Goal: Task Accomplishment & Management: Manage account settings

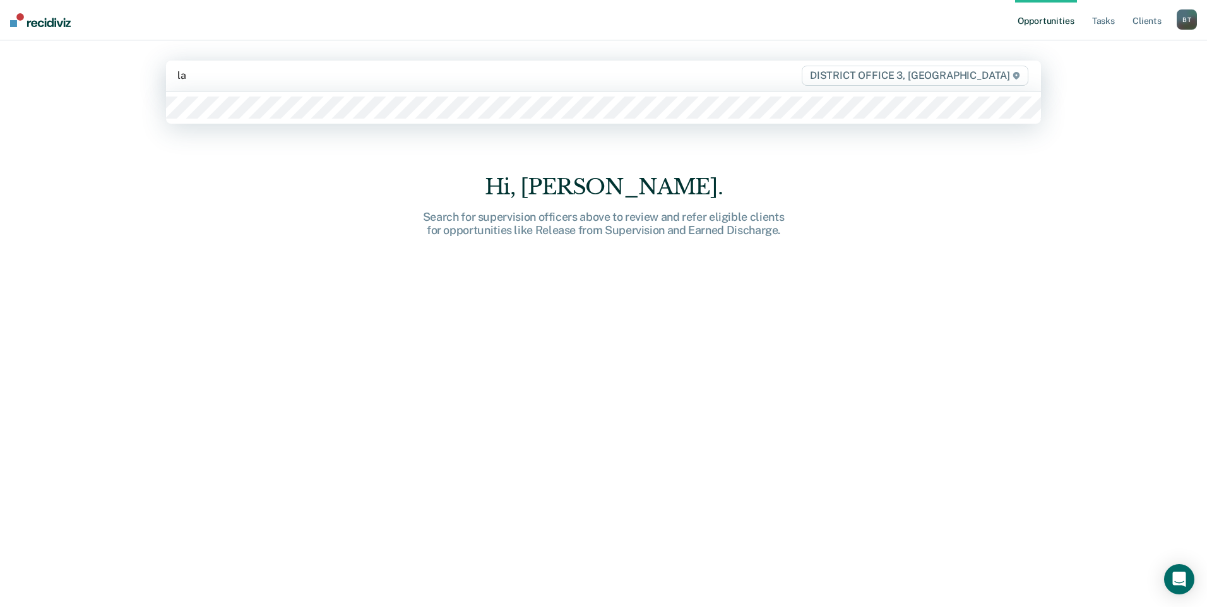
type input "lan"
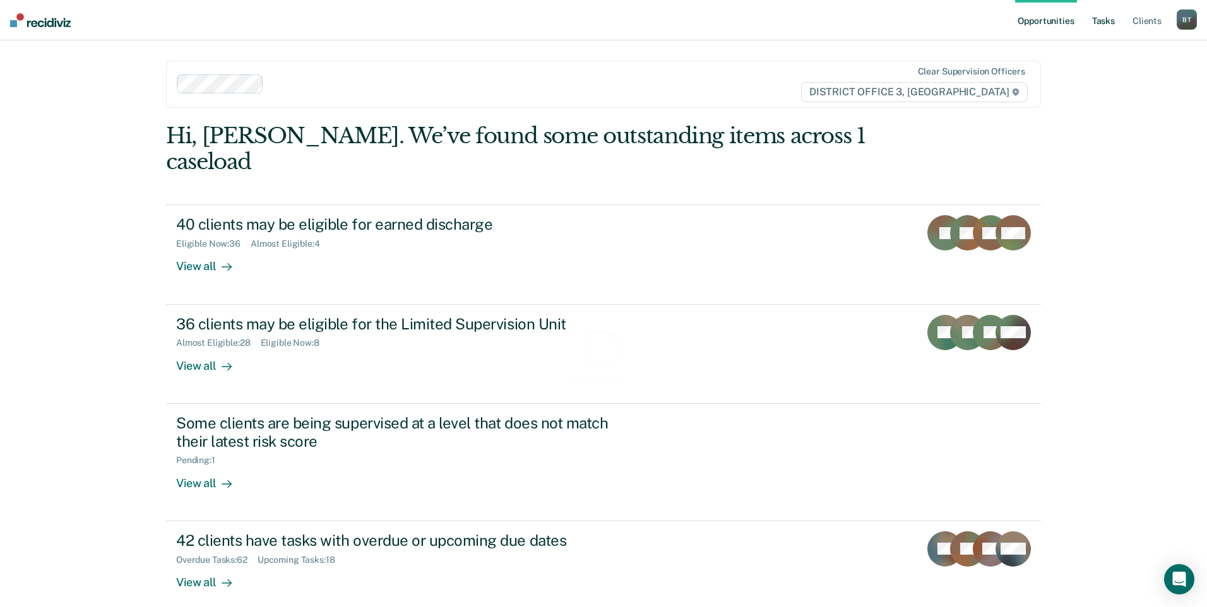
click at [1098, 15] on link "Tasks" at bounding box center [1103, 20] width 28 height 40
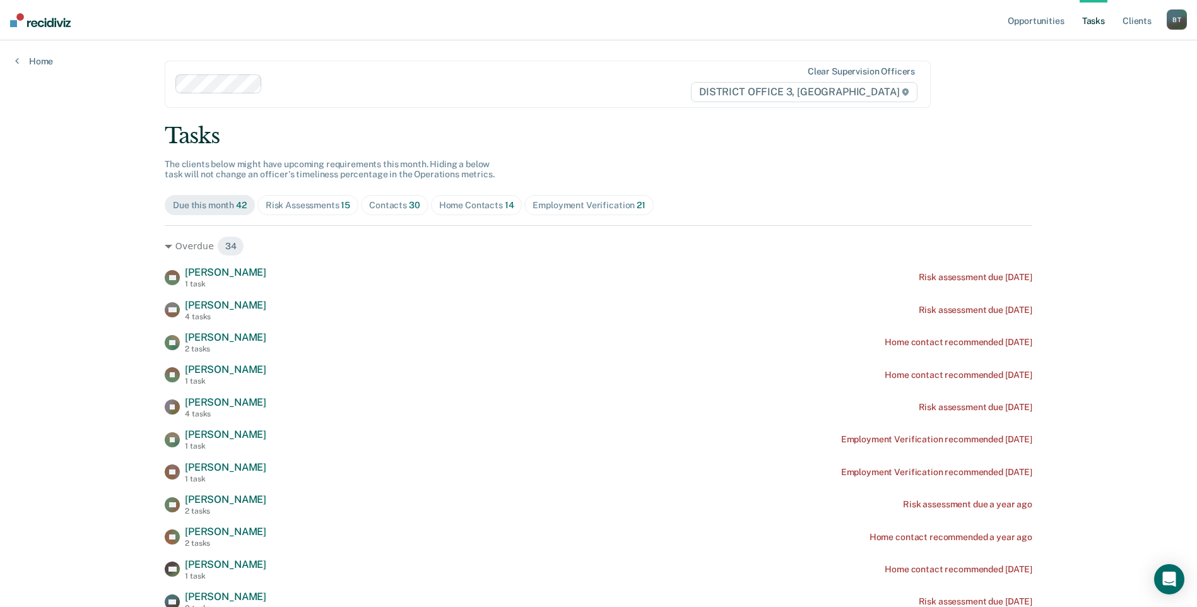
click at [483, 212] on span "Home Contacts 14" at bounding box center [477, 205] width 92 height 20
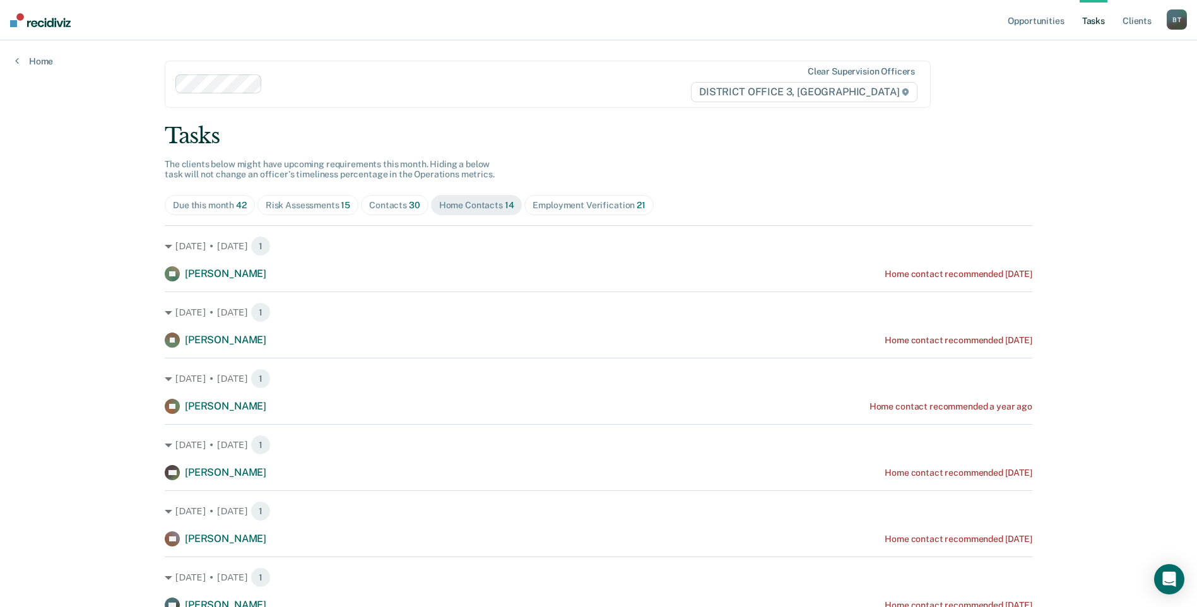
click at [386, 205] on div "Contacts 30" at bounding box center [394, 205] width 51 height 11
click at [479, 204] on div "Home Contacts 14" at bounding box center [476, 205] width 75 height 11
click at [390, 209] on div "Contacts 30" at bounding box center [394, 205] width 51 height 11
click at [476, 210] on div "Home Contacts 14" at bounding box center [476, 205] width 75 height 11
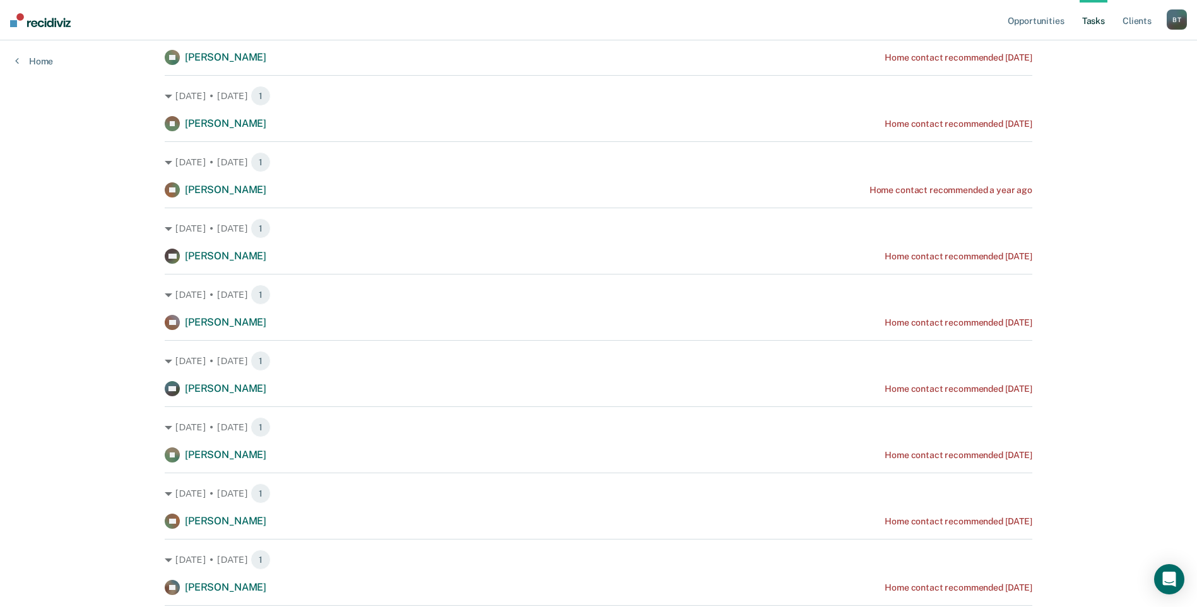
scroll to position [63, 0]
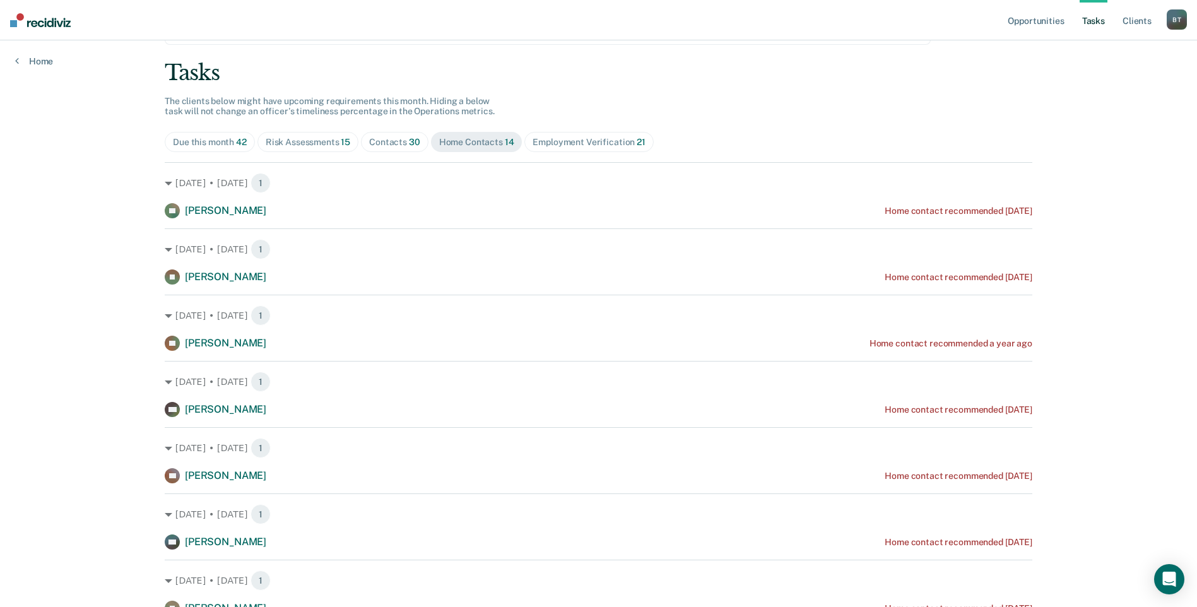
click at [363, 144] on span "Contacts 30" at bounding box center [395, 142] width 68 height 20
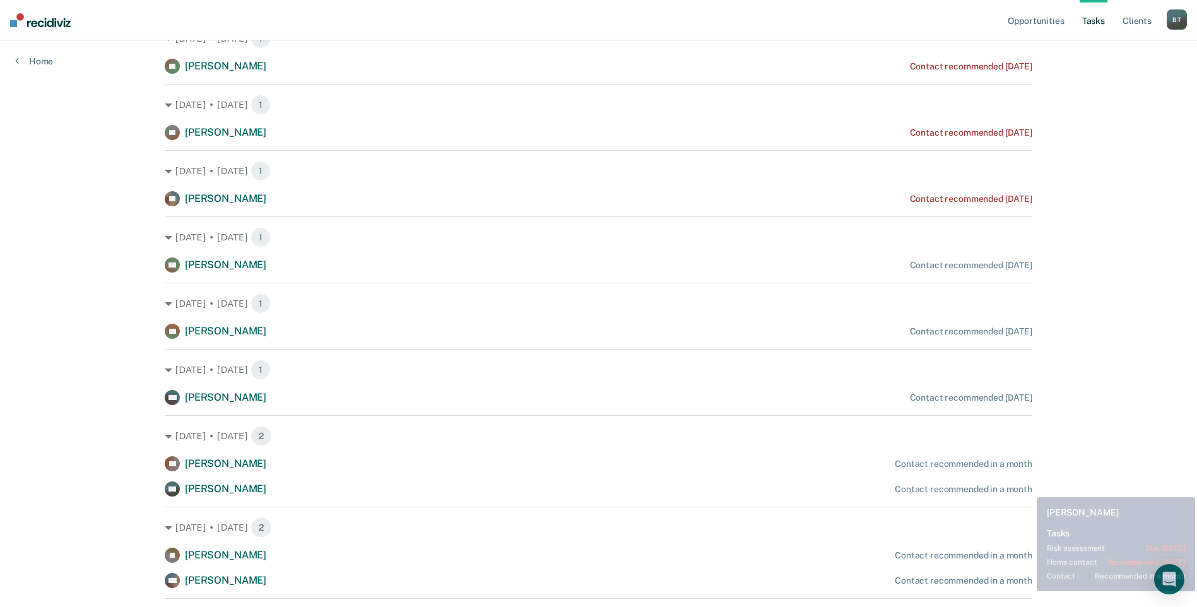
scroll to position [1136, 0]
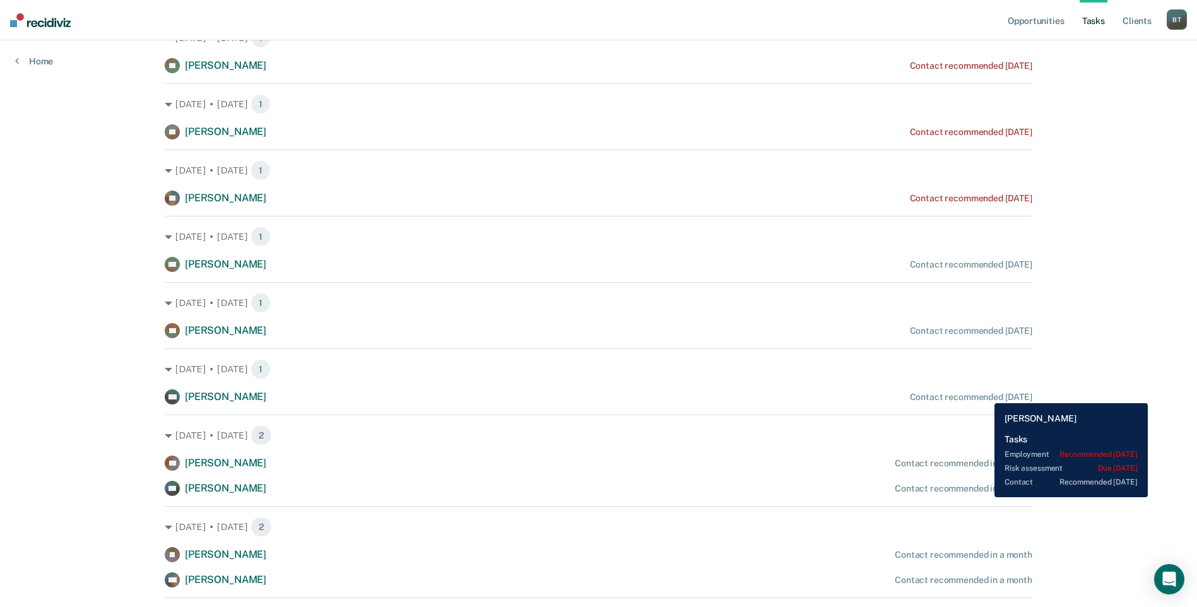
click at [985, 394] on div "Contact recommended [DATE]" at bounding box center [971, 397] width 122 height 11
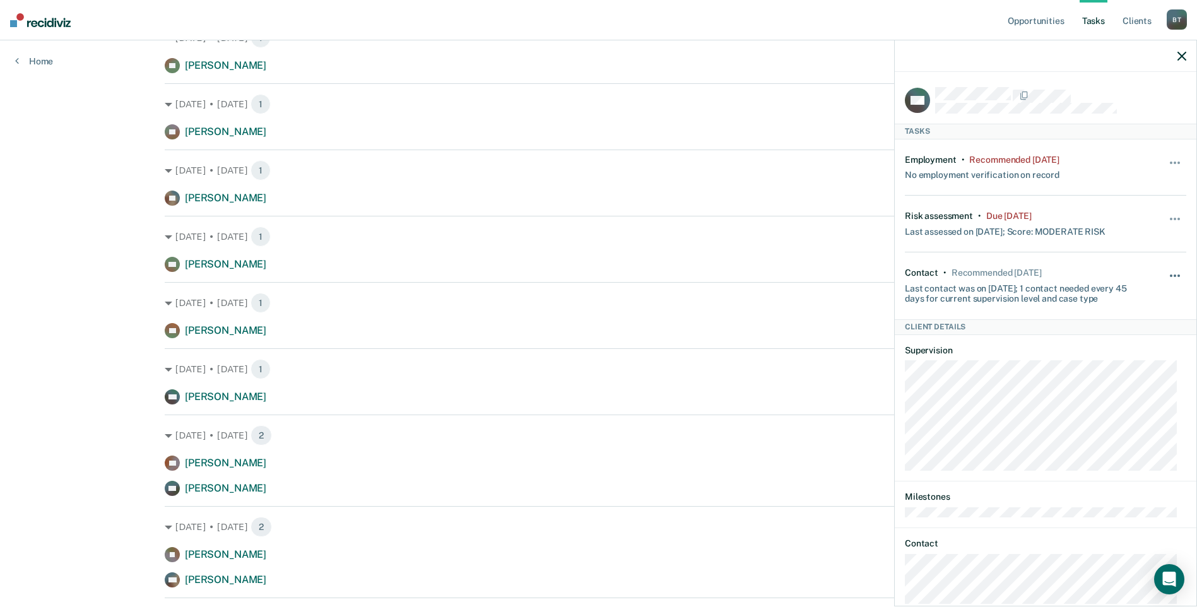
click at [1165, 273] on button "button" at bounding box center [1175, 282] width 21 height 20
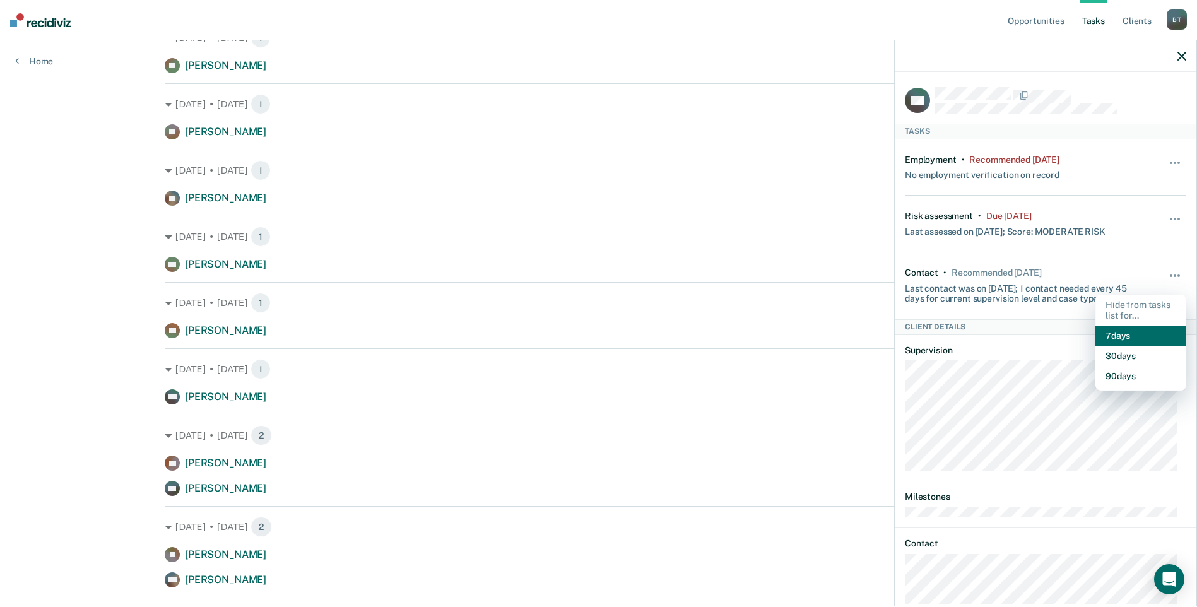
click at [1120, 334] on button "7 days" at bounding box center [1140, 336] width 91 height 20
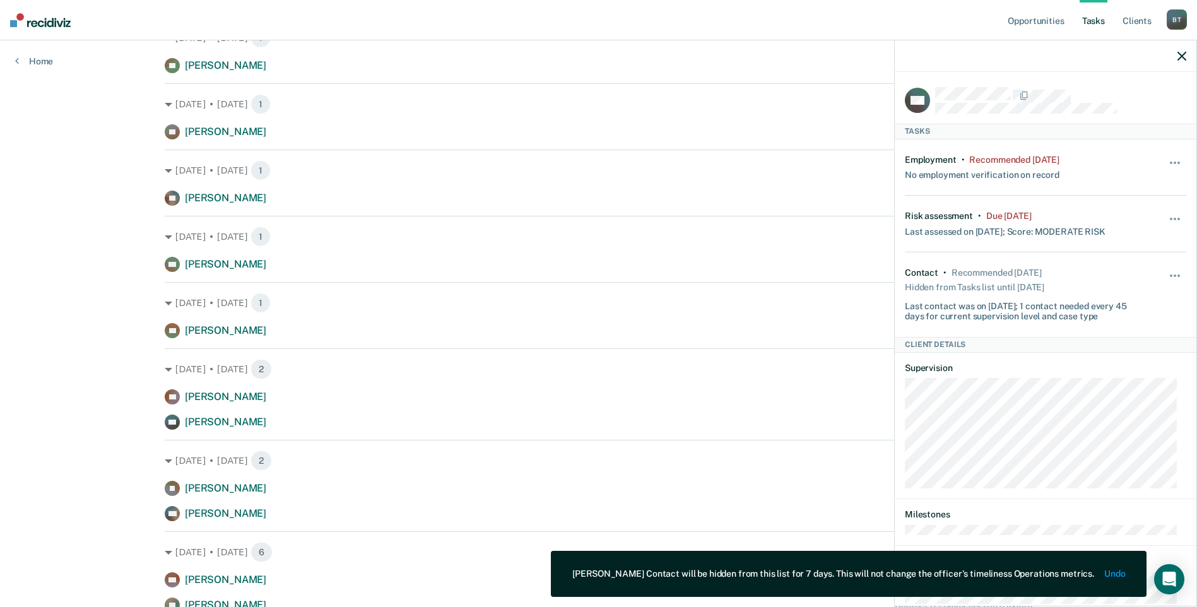
click at [1180, 53] on icon "button" at bounding box center [1182, 56] width 9 height 9
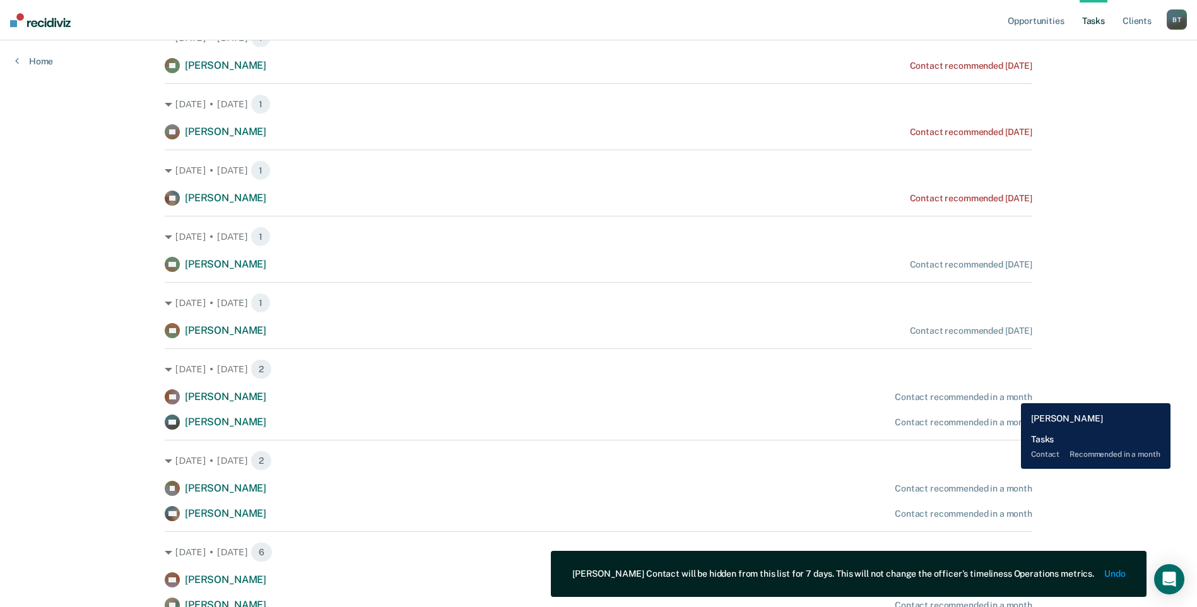
click at [1012, 394] on div "Contact recommended in a month" at bounding box center [964, 397] width 138 height 11
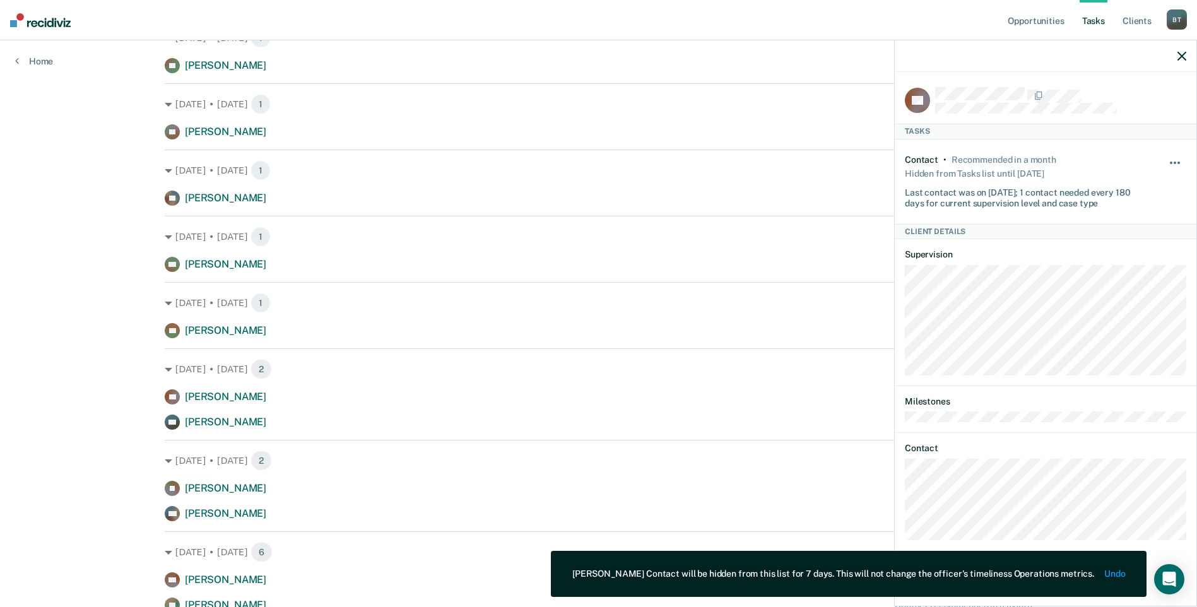
click at [1176, 163] on button "button" at bounding box center [1175, 169] width 21 height 20
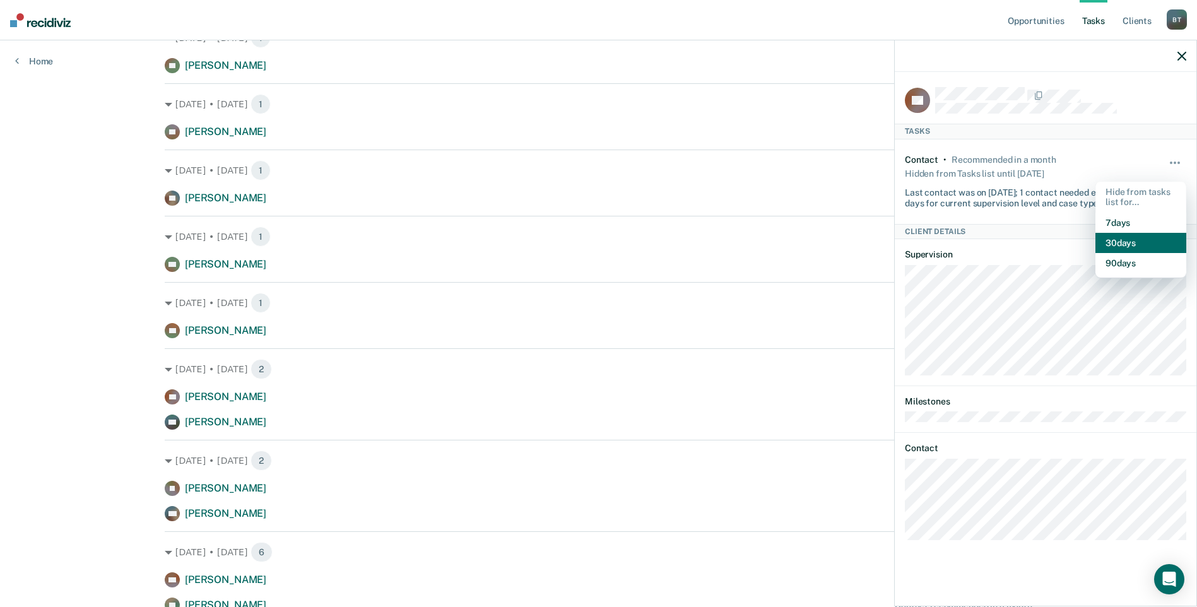
click at [1124, 243] on button "30 days" at bounding box center [1140, 243] width 91 height 20
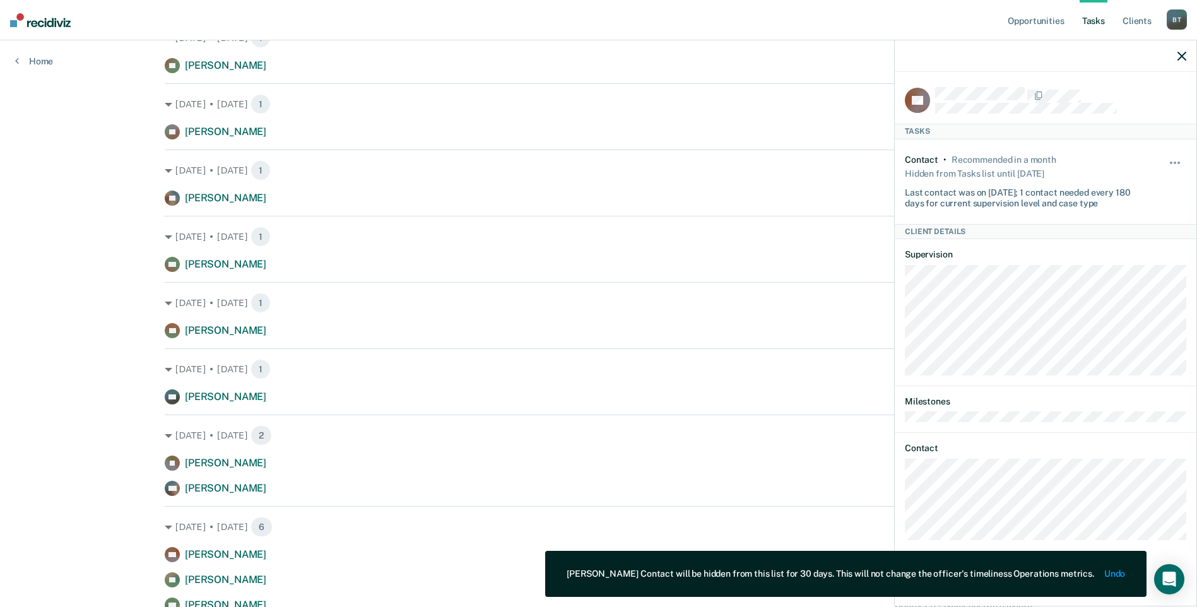
click at [1176, 58] on div at bounding box center [1046, 56] width 302 height 32
click at [1181, 52] on icon "button" at bounding box center [1182, 56] width 9 height 9
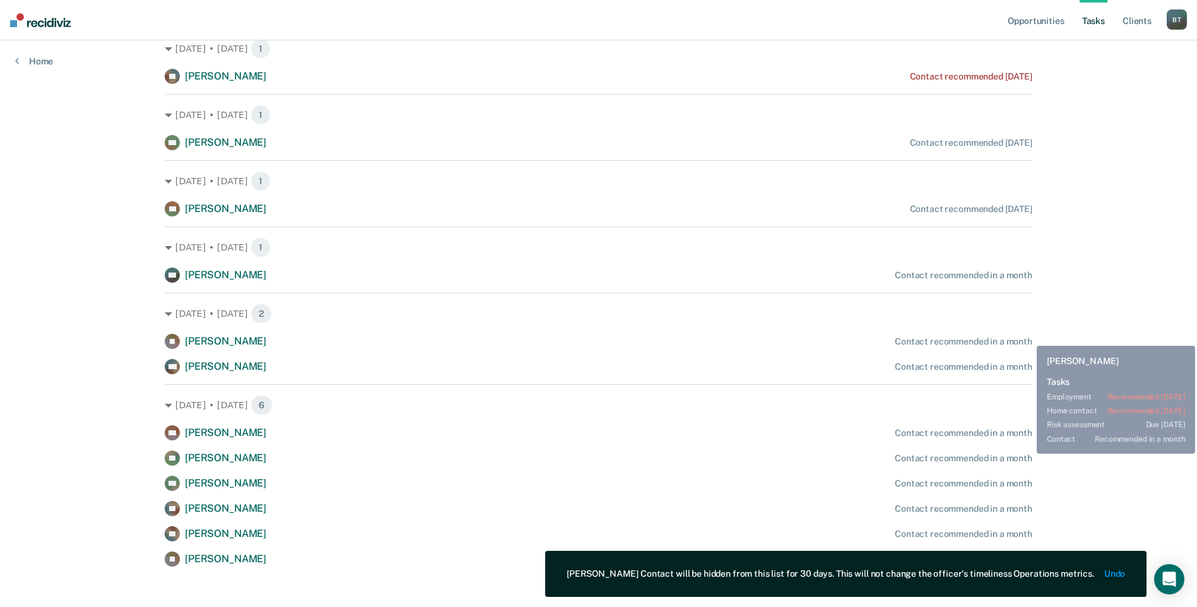
scroll to position [1262, 0]
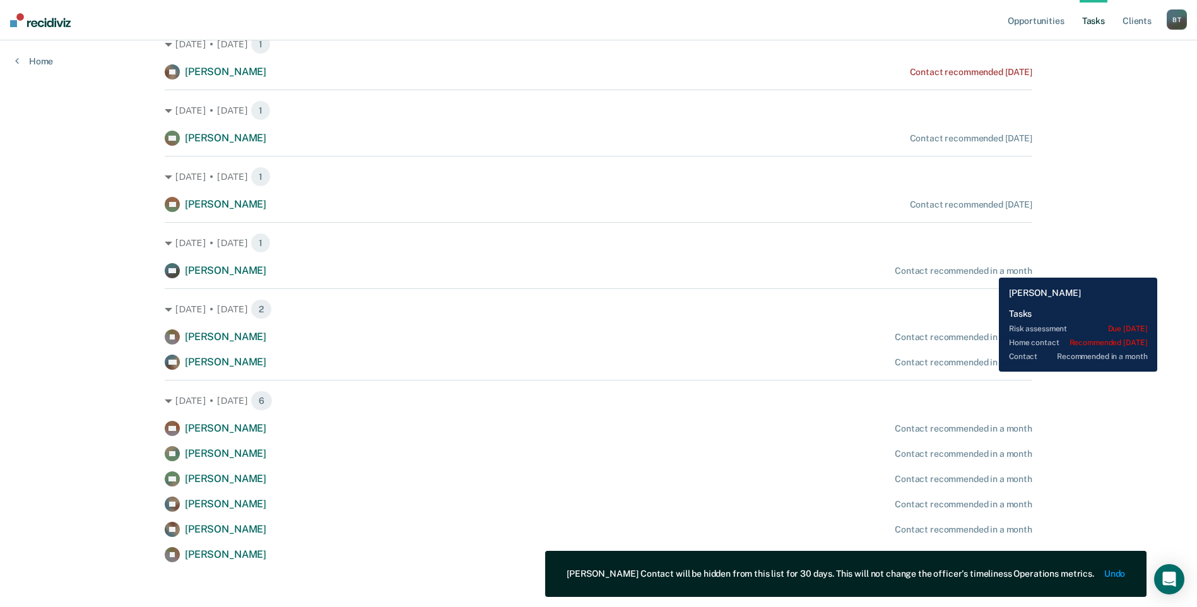
click at [989, 268] on div "Contact recommended in a month" at bounding box center [964, 271] width 138 height 11
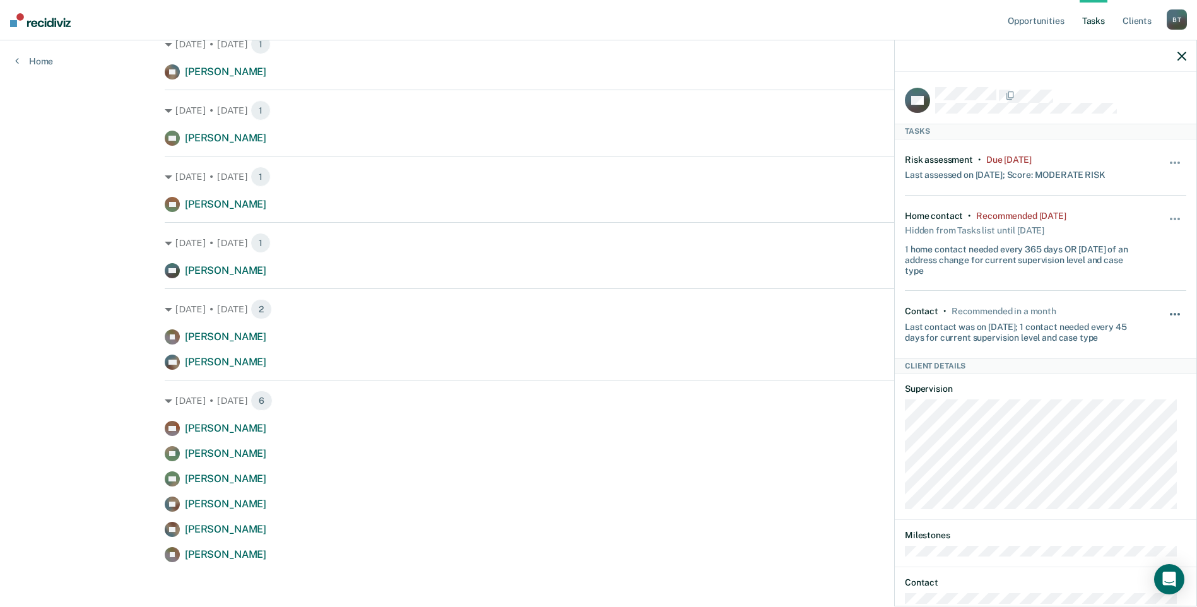
click at [1165, 310] on button "button" at bounding box center [1175, 320] width 21 height 20
click at [1115, 390] on button "30 days" at bounding box center [1140, 395] width 91 height 20
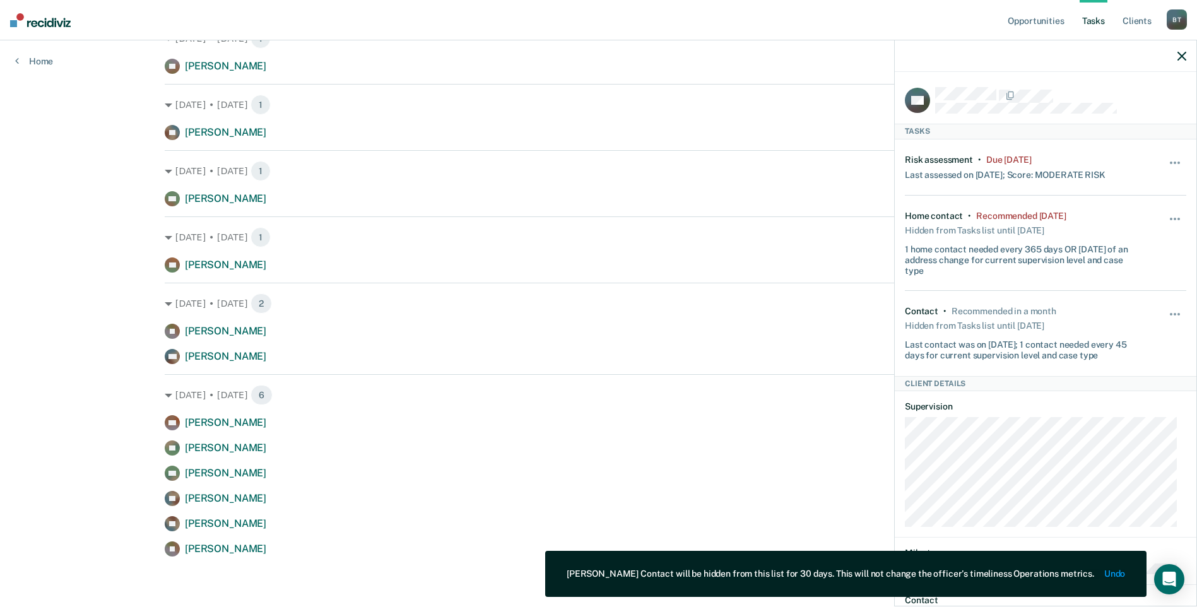
click at [1178, 50] on div at bounding box center [1046, 56] width 302 height 32
click at [1178, 57] on icon "button" at bounding box center [1182, 56] width 9 height 9
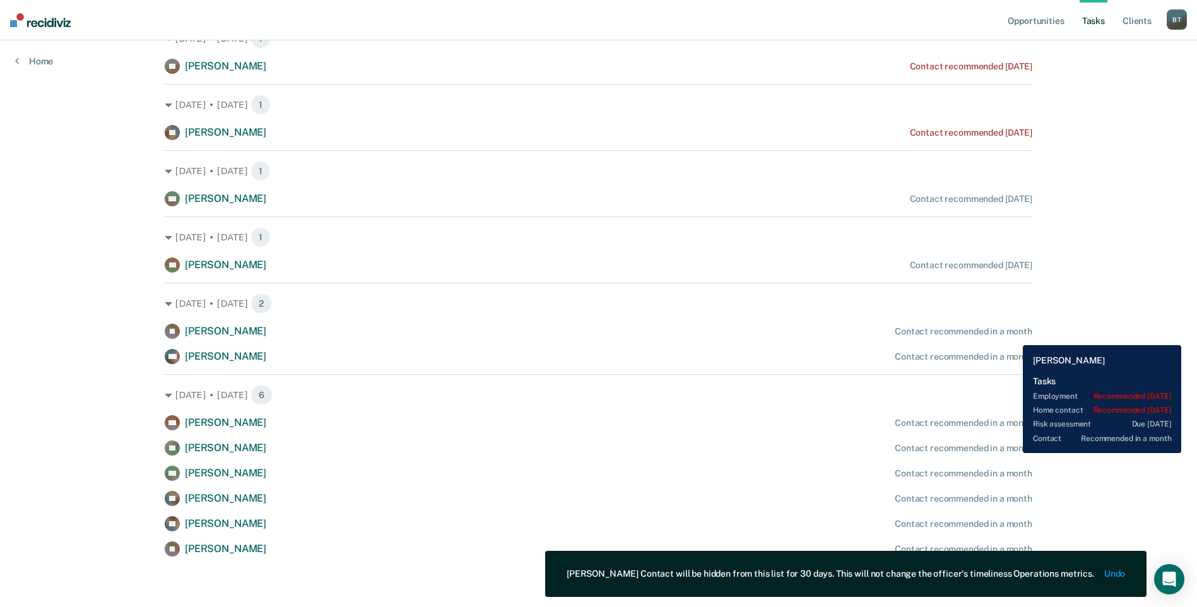
click at [1013, 336] on div "Contact recommended in a month" at bounding box center [964, 331] width 138 height 11
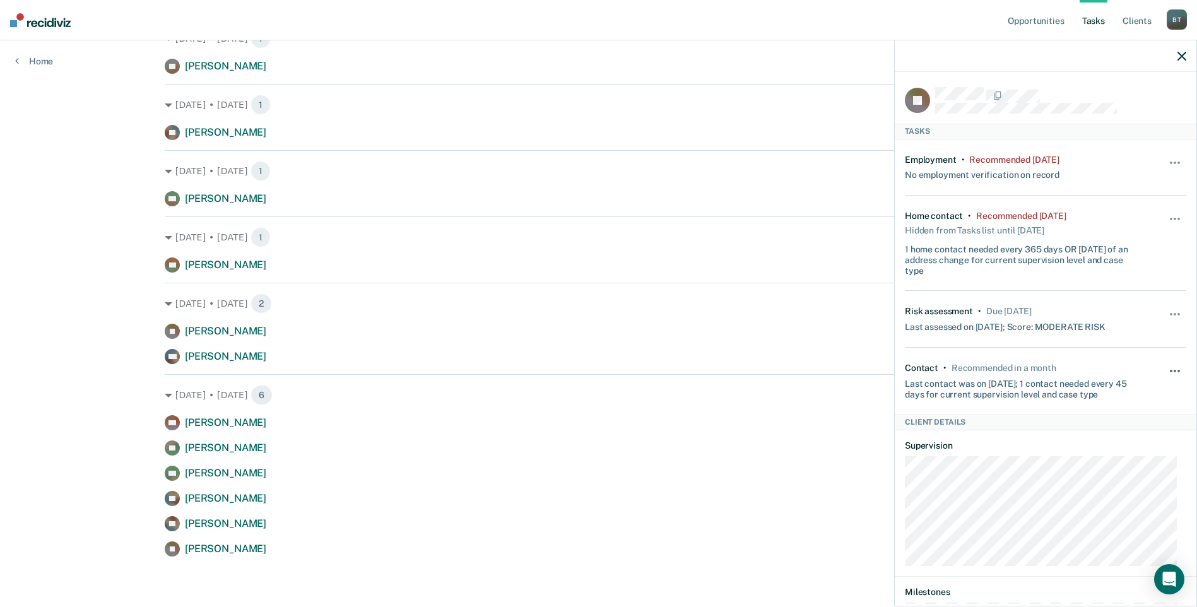
click at [1167, 368] on button "button" at bounding box center [1175, 377] width 21 height 20
click at [1128, 447] on button "30 days" at bounding box center [1140, 452] width 91 height 20
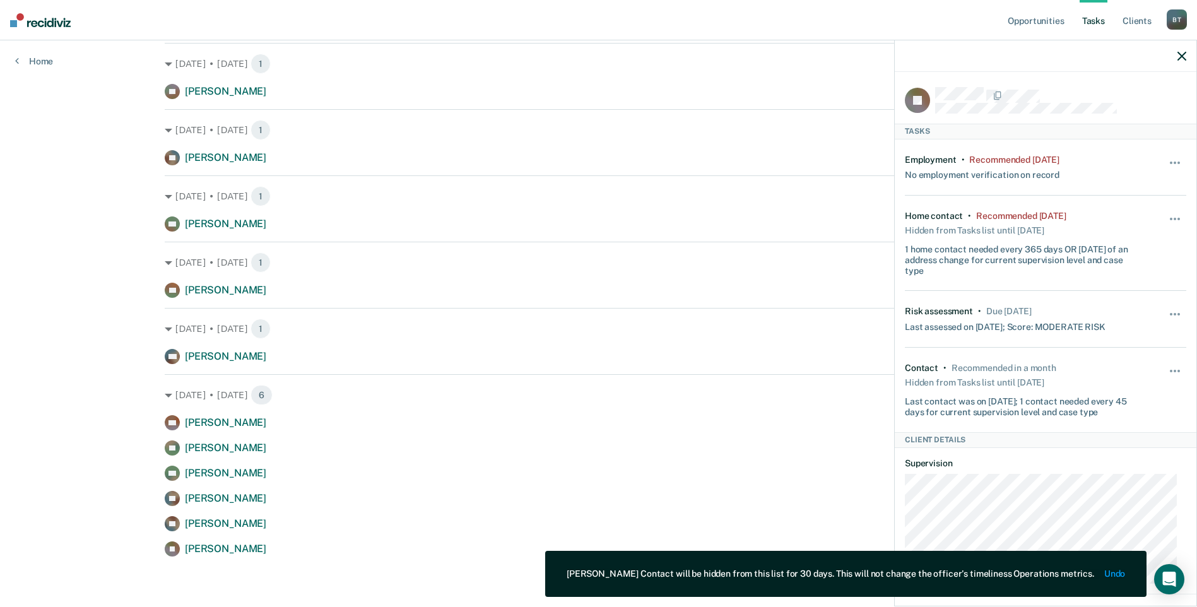
click at [1183, 53] on icon "button" at bounding box center [1182, 56] width 9 height 9
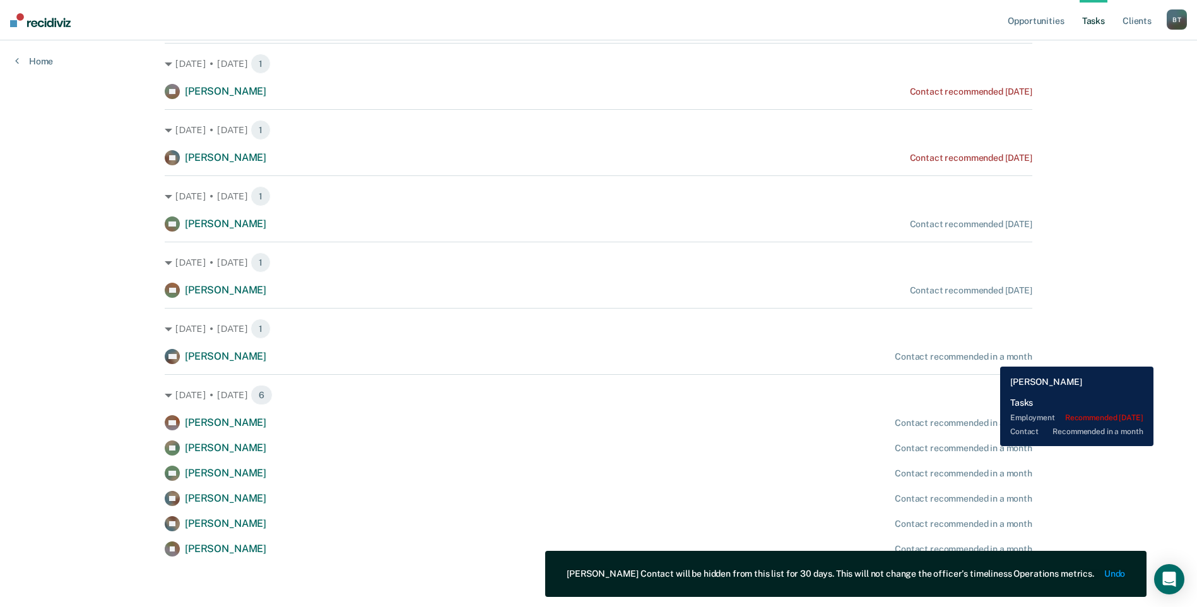
click at [991, 357] on div "Contact recommended in a month" at bounding box center [964, 356] width 138 height 11
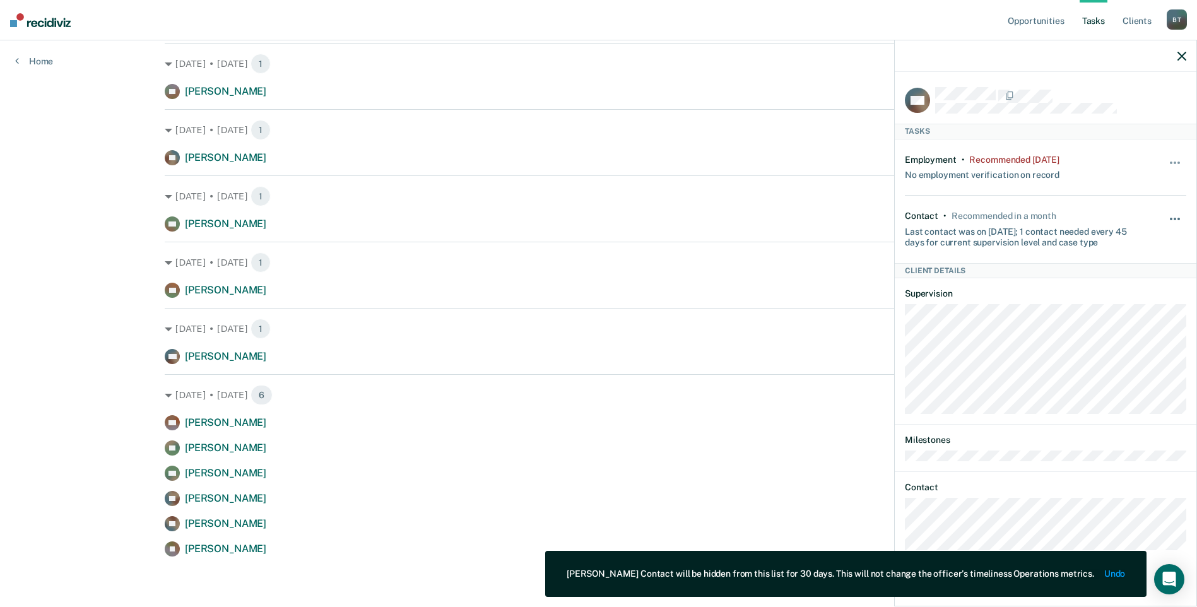
click at [1169, 218] on button "button" at bounding box center [1175, 225] width 21 height 20
click at [1128, 295] on button "30 days" at bounding box center [1140, 300] width 91 height 20
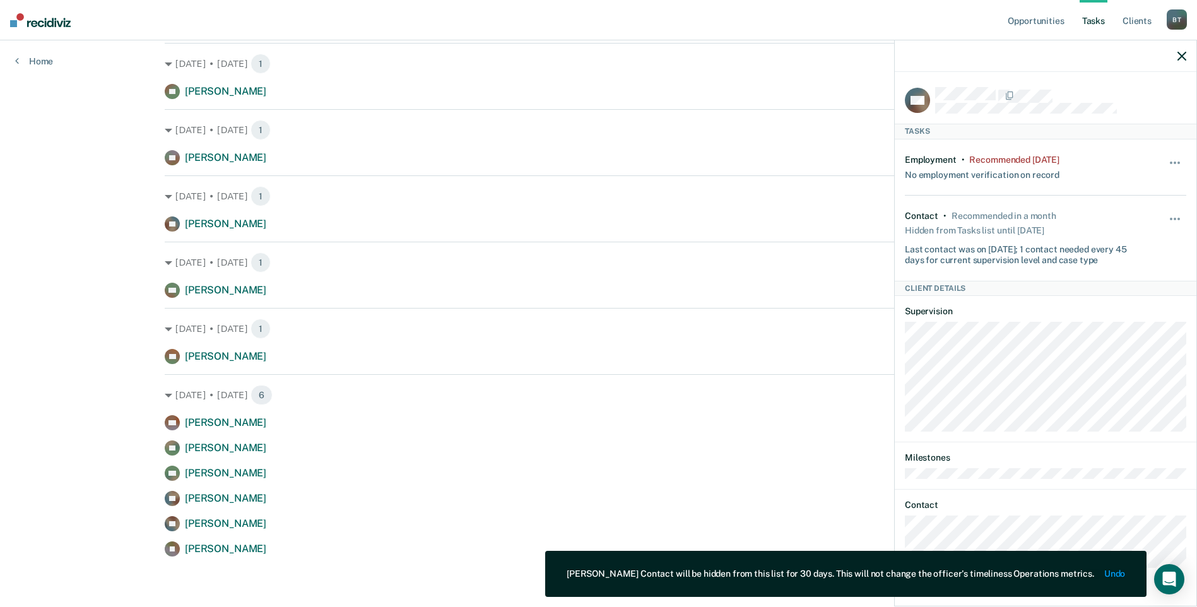
click at [1179, 53] on icon "button" at bounding box center [1182, 56] width 9 height 9
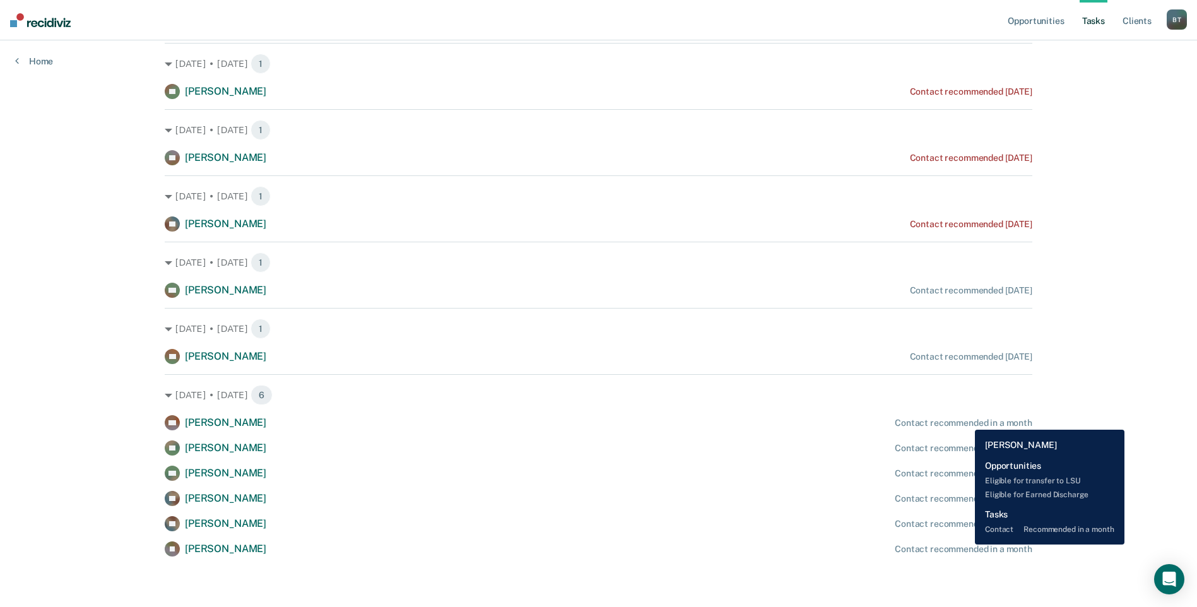
click at [965, 420] on div "Contact recommended in a month" at bounding box center [964, 423] width 138 height 11
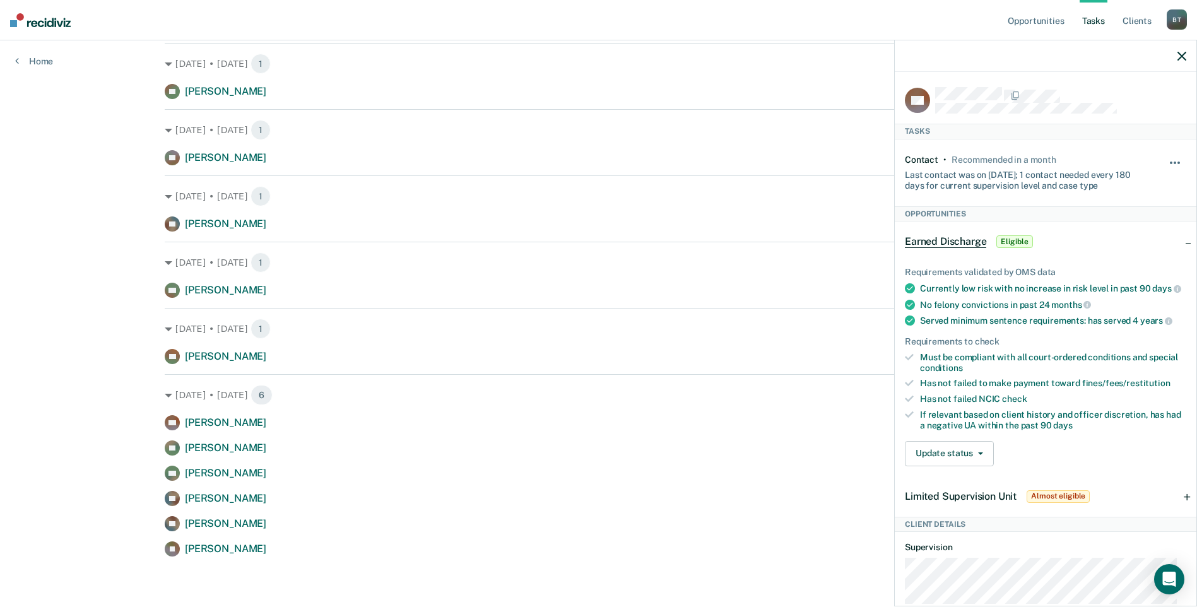
click at [1165, 161] on button "button" at bounding box center [1175, 169] width 21 height 20
click at [1108, 235] on button "30 days" at bounding box center [1140, 243] width 91 height 20
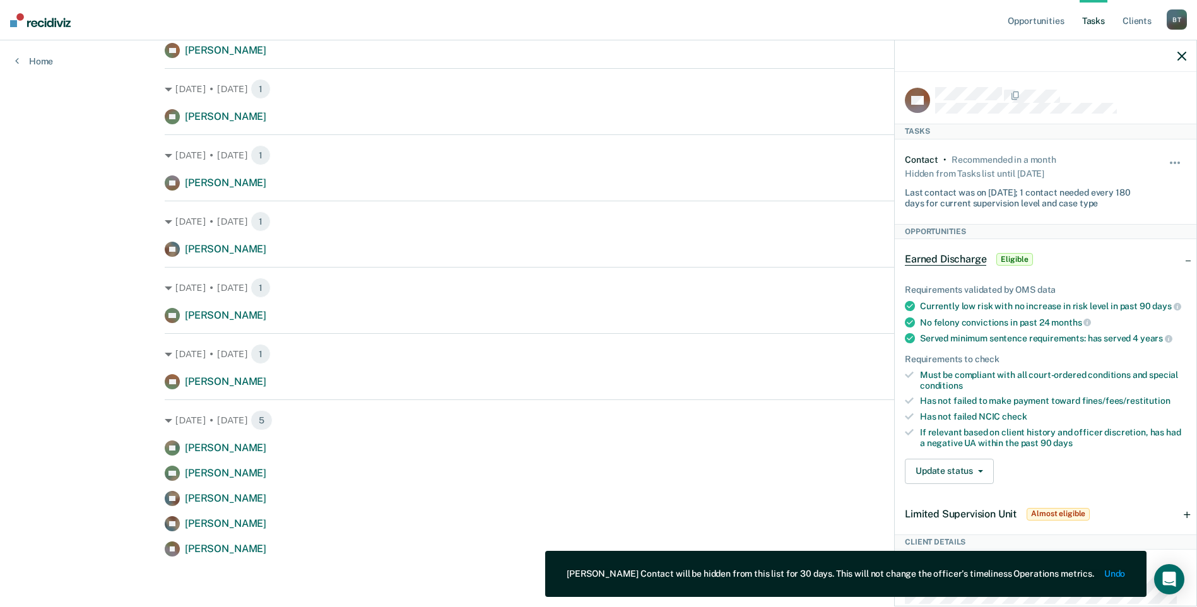
click at [1172, 50] on div at bounding box center [1046, 56] width 302 height 32
click at [1178, 52] on icon "button" at bounding box center [1182, 56] width 9 height 9
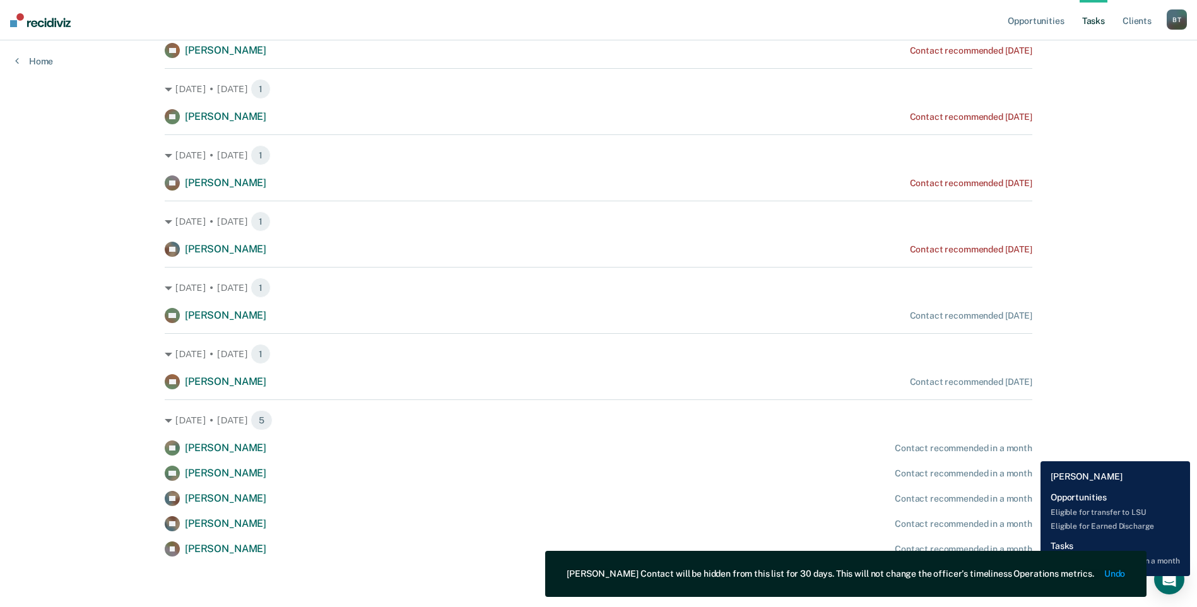
click at [1027, 447] on div "Contact recommended in a month" at bounding box center [964, 448] width 138 height 11
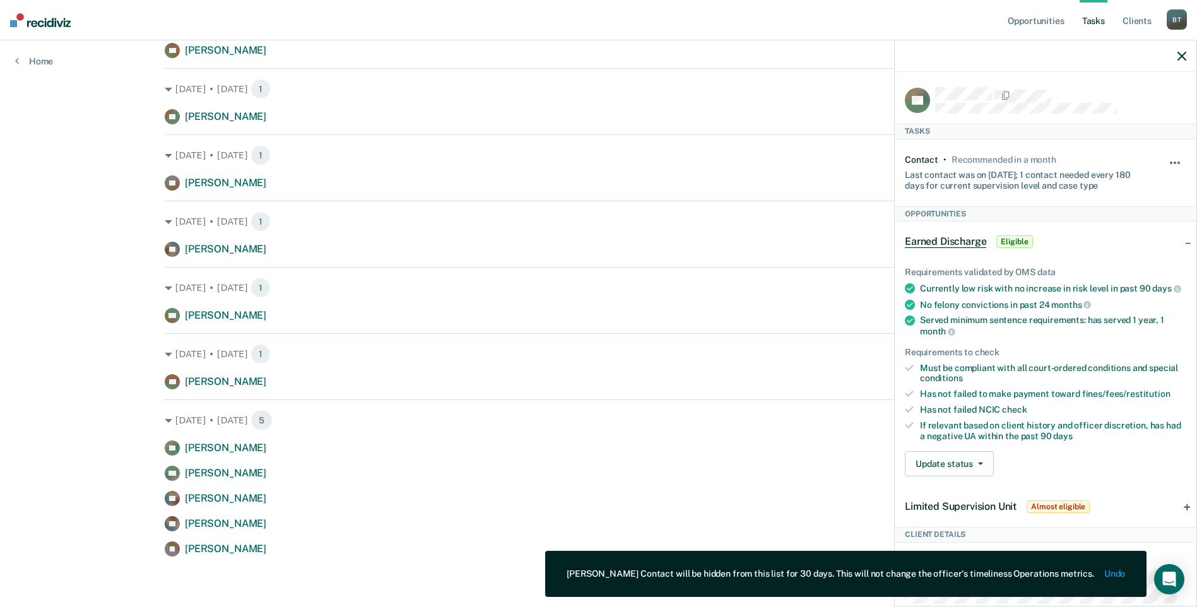
click at [1166, 159] on button "button" at bounding box center [1175, 169] width 21 height 20
click at [1095, 240] on button "30 days" at bounding box center [1140, 243] width 91 height 20
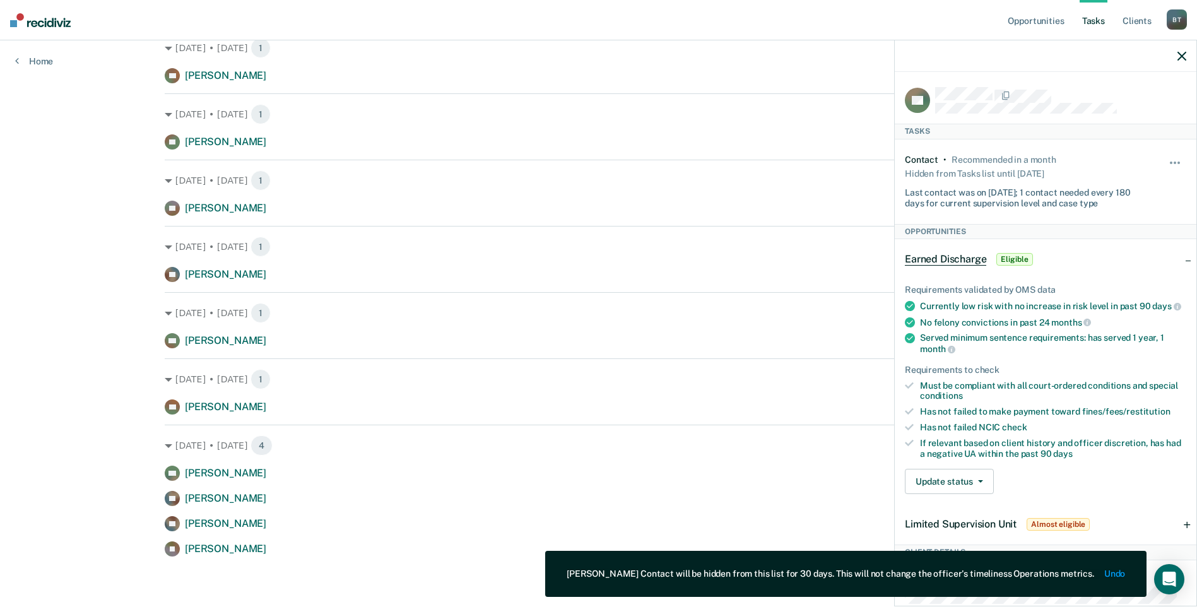
click at [1185, 52] on icon "button" at bounding box center [1182, 56] width 9 height 9
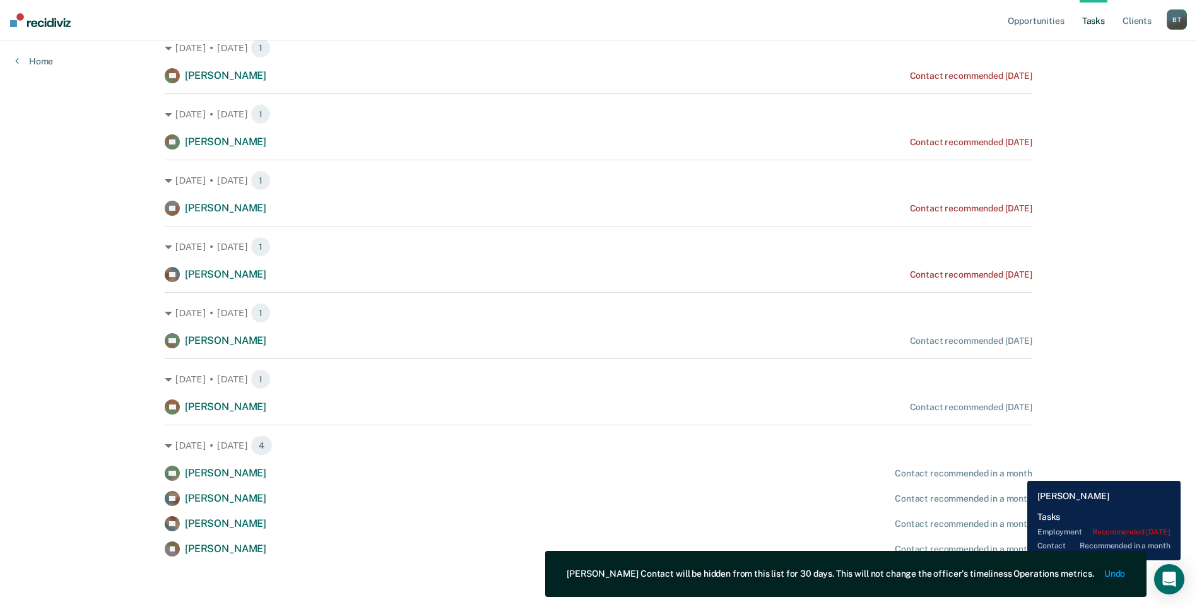
click at [1018, 471] on div "Contact recommended in a month" at bounding box center [964, 473] width 138 height 11
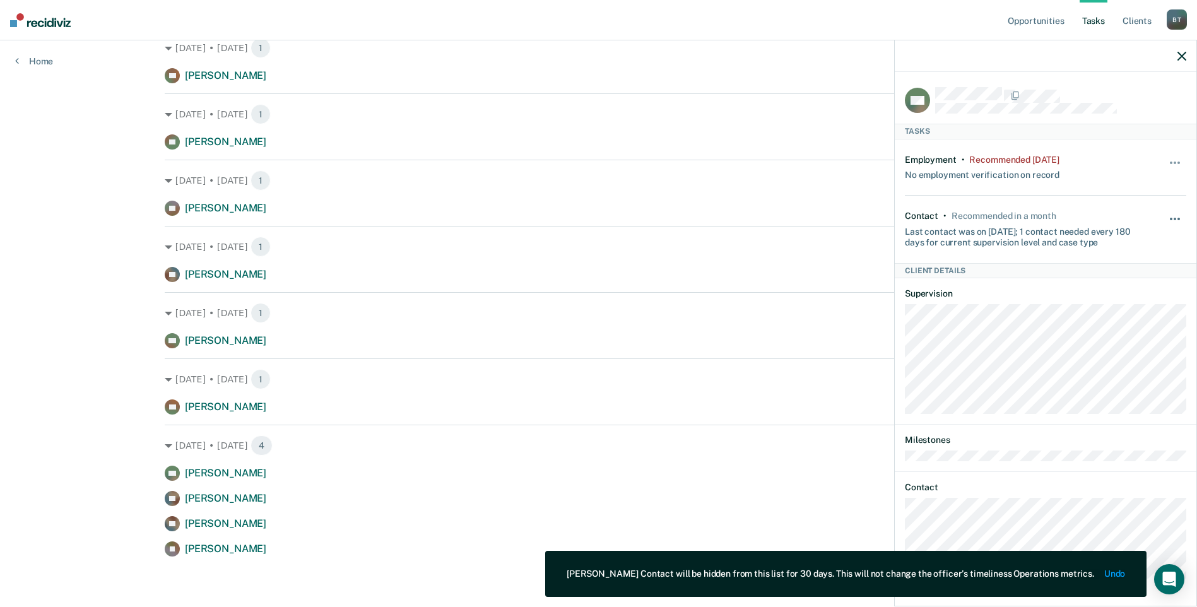
click at [1172, 215] on button "button" at bounding box center [1175, 225] width 21 height 20
click at [1123, 293] on button "30 days" at bounding box center [1140, 300] width 91 height 20
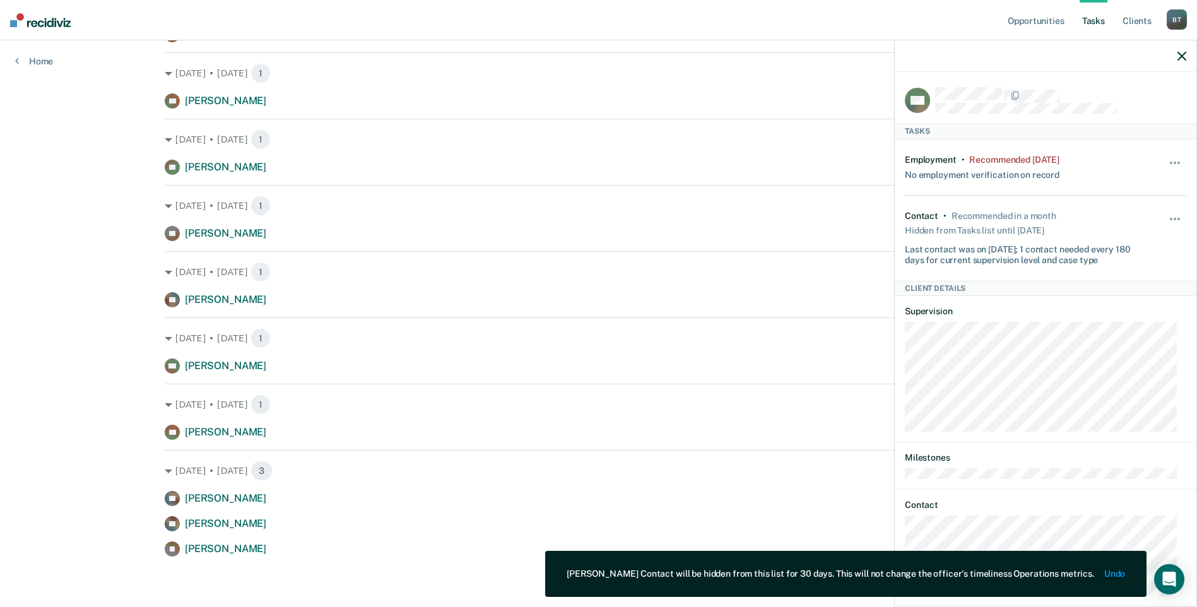
click at [1177, 58] on div at bounding box center [1046, 56] width 302 height 32
click at [1181, 58] on icon "button" at bounding box center [1182, 56] width 9 height 9
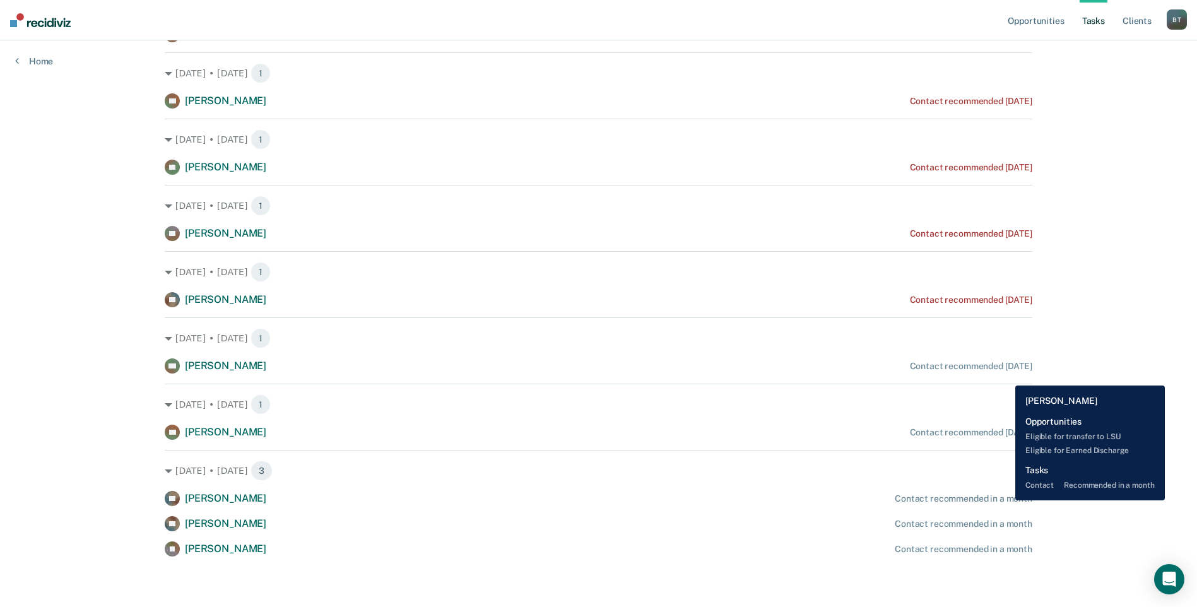
click at [1006, 500] on div "Contact recommended in a month" at bounding box center [964, 498] width 138 height 11
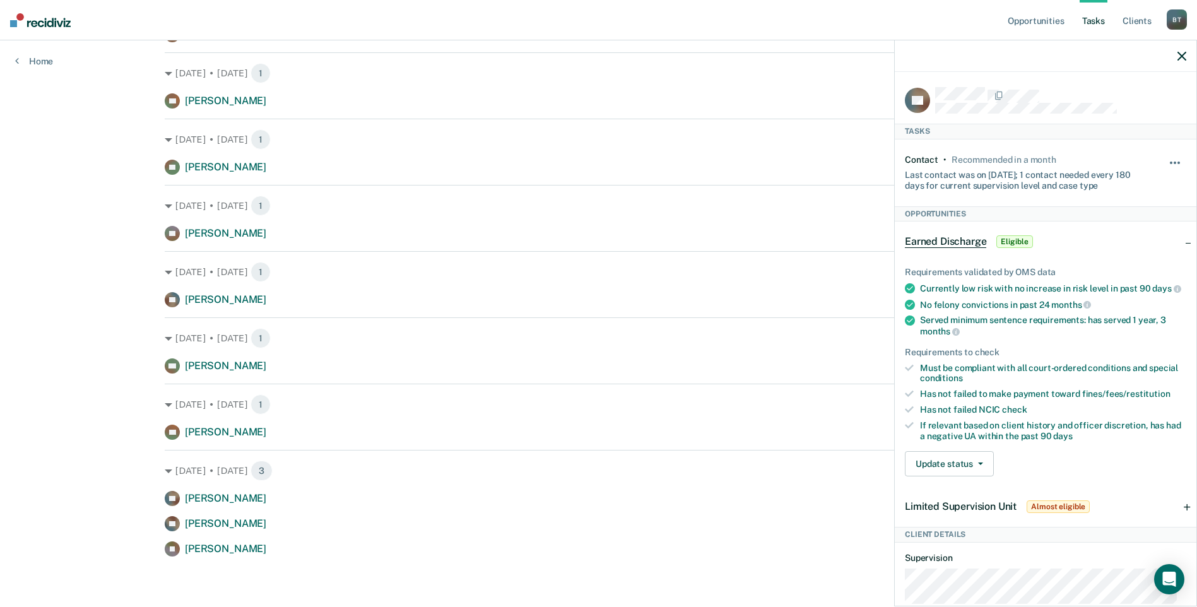
click at [1165, 159] on button "button" at bounding box center [1175, 169] width 21 height 20
click at [1097, 247] on button "30 days" at bounding box center [1140, 243] width 91 height 20
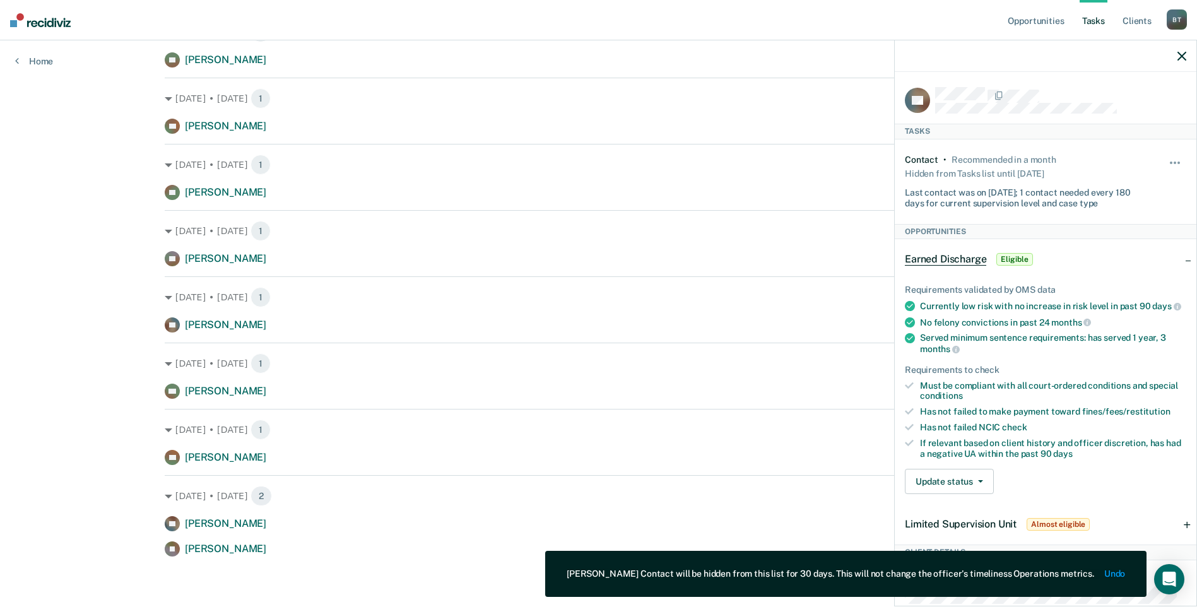
click at [1179, 56] on icon "button" at bounding box center [1182, 56] width 9 height 9
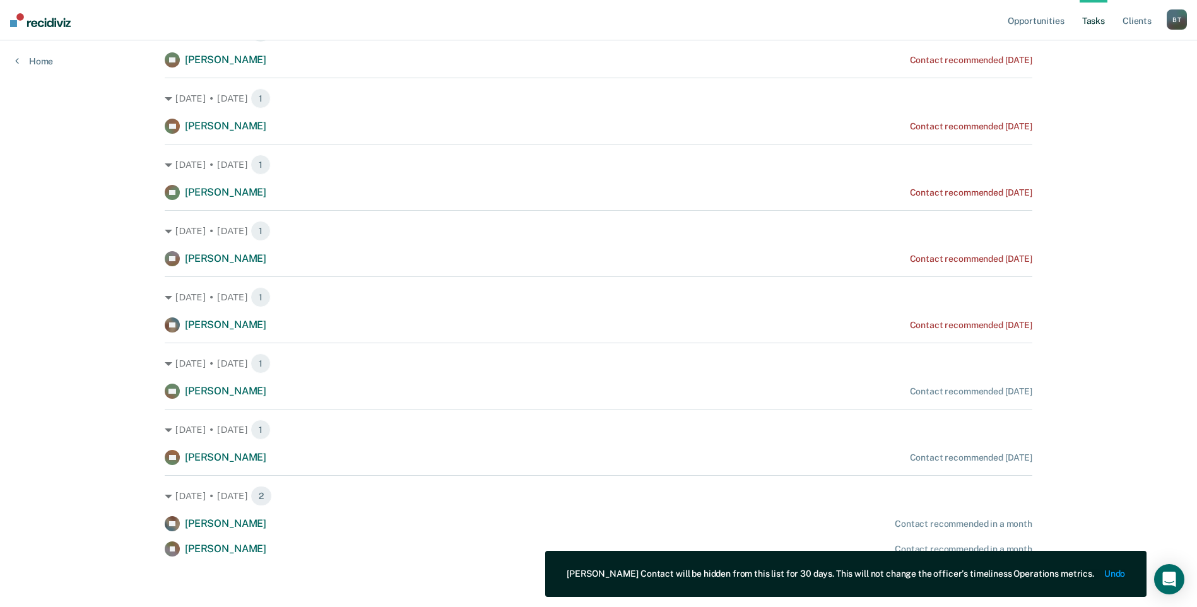
click at [990, 526] on div "Contact recommended in a month" at bounding box center [964, 524] width 138 height 11
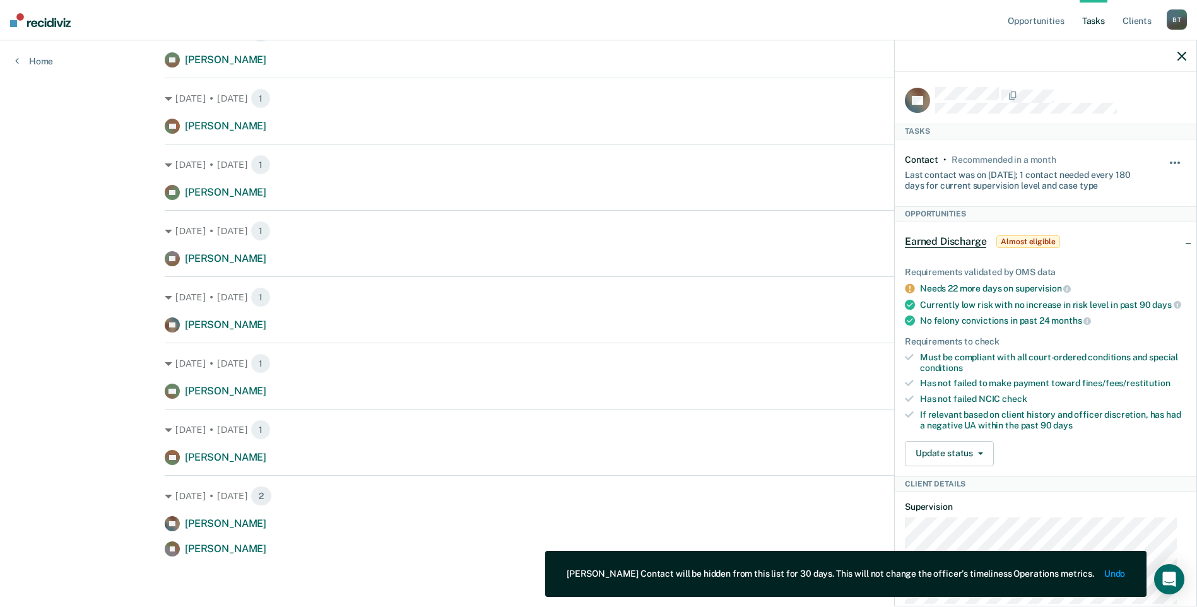
click at [1166, 164] on button "button" at bounding box center [1175, 169] width 21 height 20
click at [1129, 237] on button "30 days" at bounding box center [1140, 243] width 91 height 20
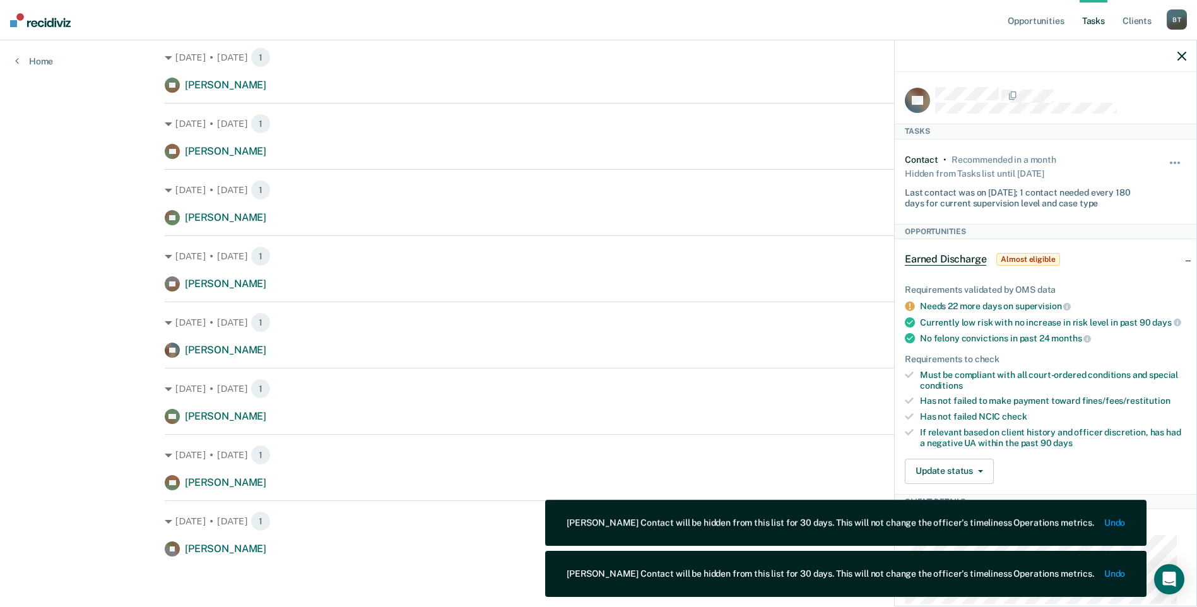
scroll to position [984, 0]
click at [1180, 56] on icon "button" at bounding box center [1182, 56] width 9 height 9
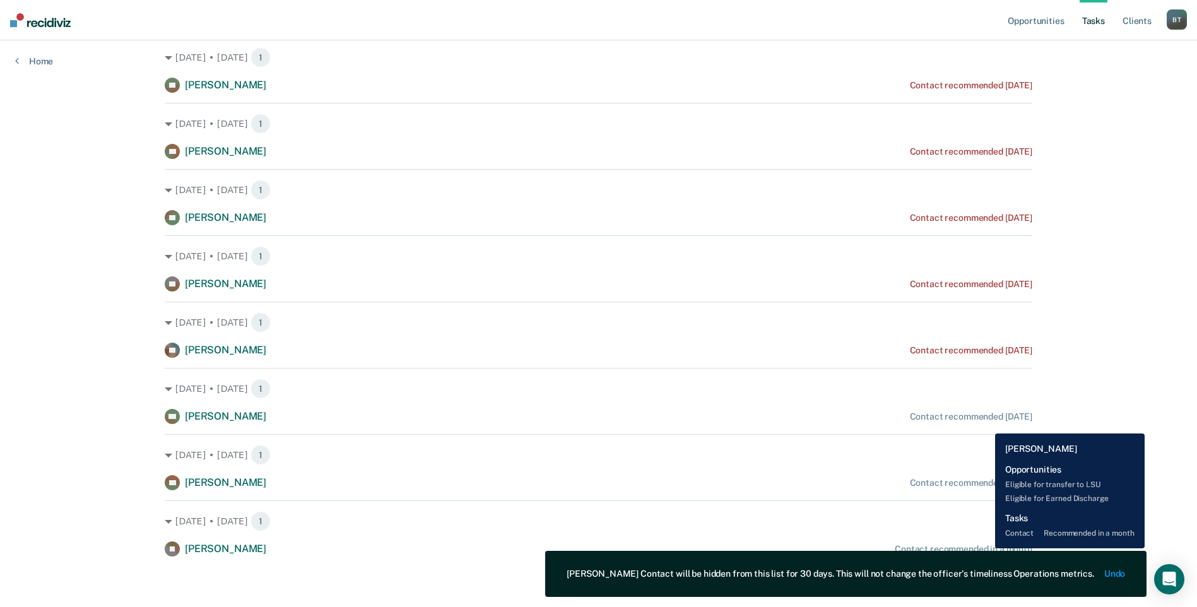
click at [986, 548] on div "Contact recommended in a month" at bounding box center [964, 549] width 138 height 11
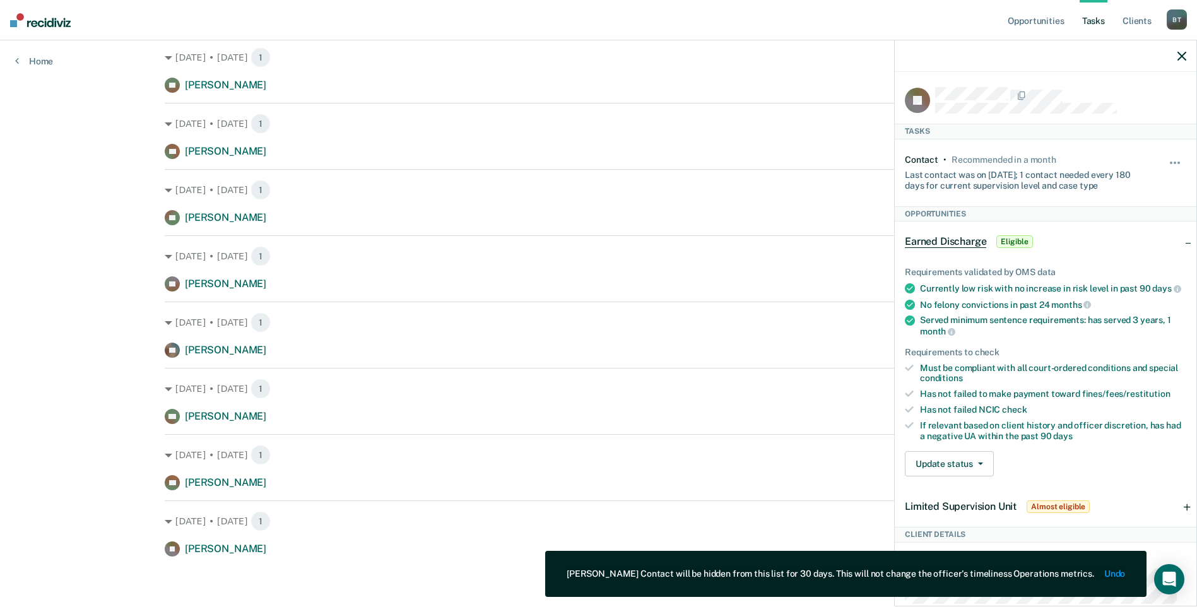
click at [1166, 155] on div "Hide from tasks list for... 7 days 30 days 90 days" at bounding box center [1175, 173] width 21 height 37
click at [1174, 162] on span "button" at bounding box center [1175, 163] width 3 height 3
click at [1127, 244] on button "30 days" at bounding box center [1140, 243] width 91 height 20
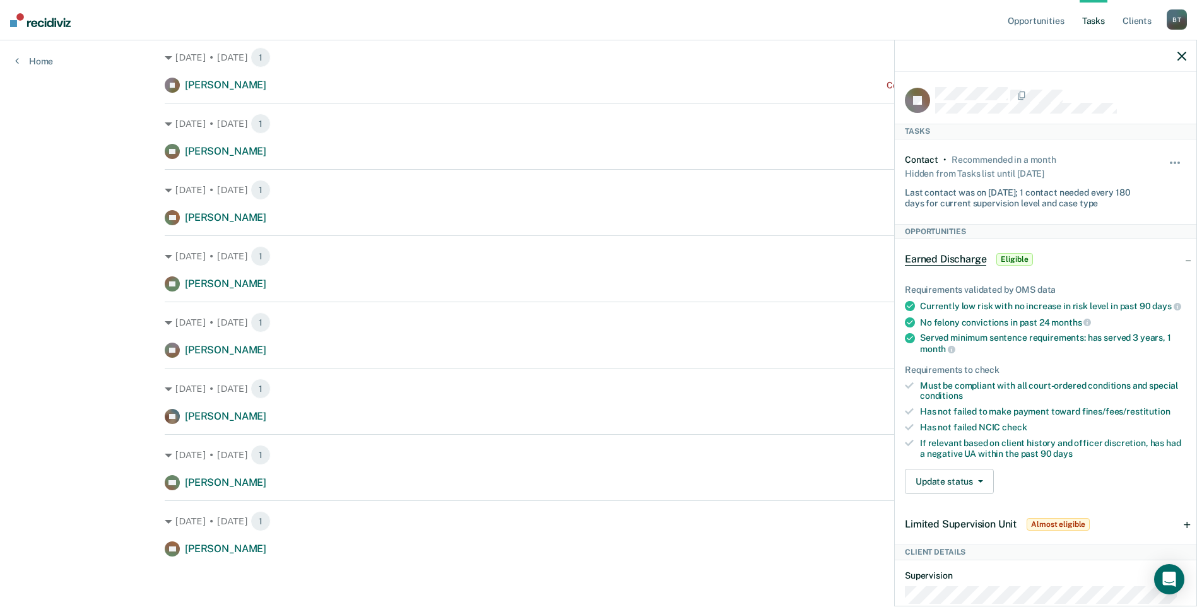
click at [1181, 54] on icon "button" at bounding box center [1182, 56] width 9 height 9
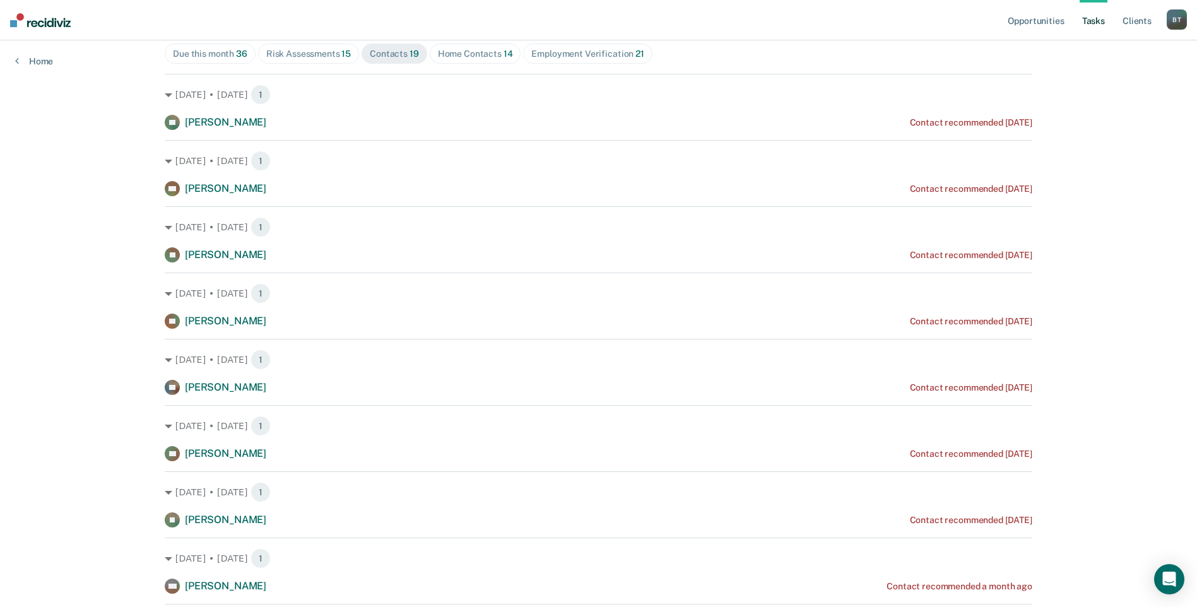
scroll to position [0, 0]
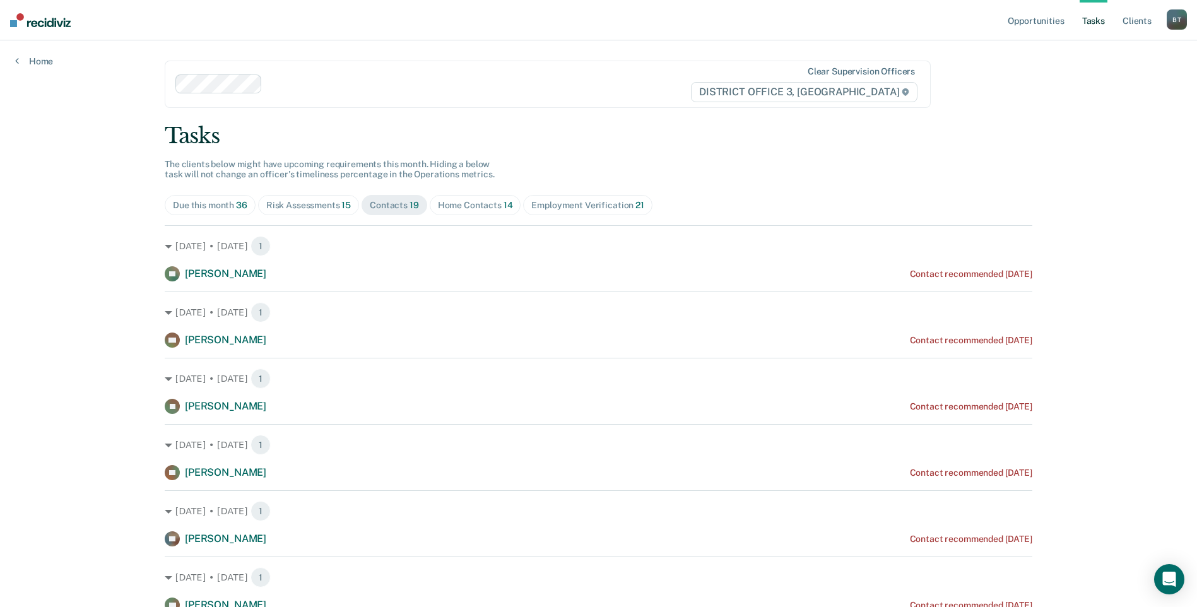
click at [328, 206] on div "Risk Assessments 15" at bounding box center [308, 205] width 85 height 11
click at [449, 203] on div "Home Contacts 14" at bounding box center [475, 205] width 75 height 11
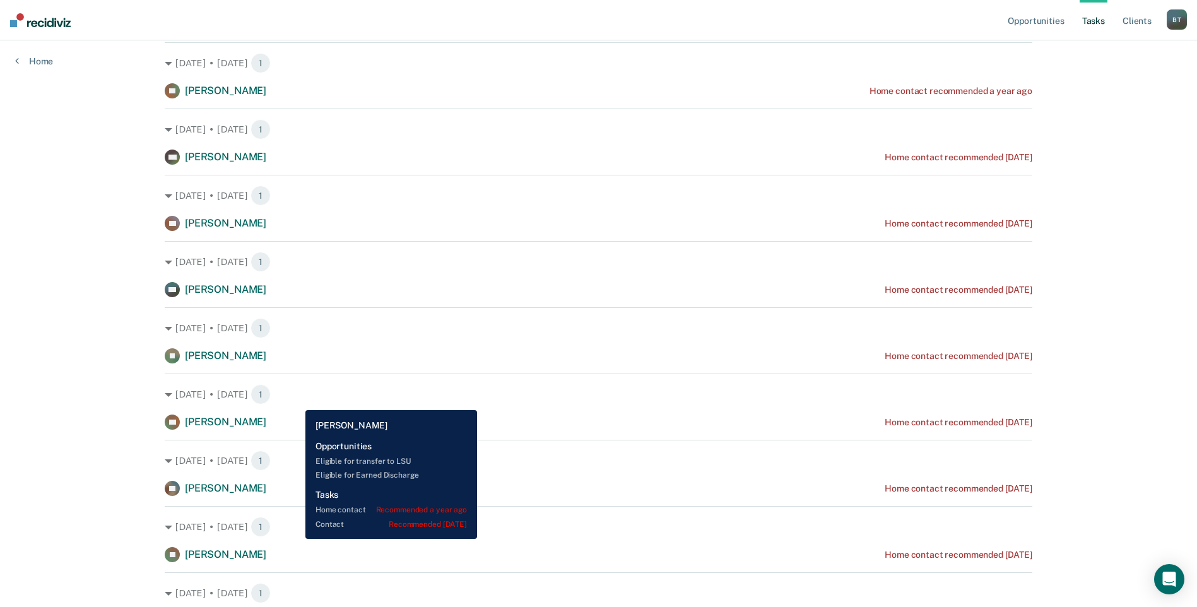
scroll to position [442, 0]
